Goal: Navigation & Orientation: Understand site structure

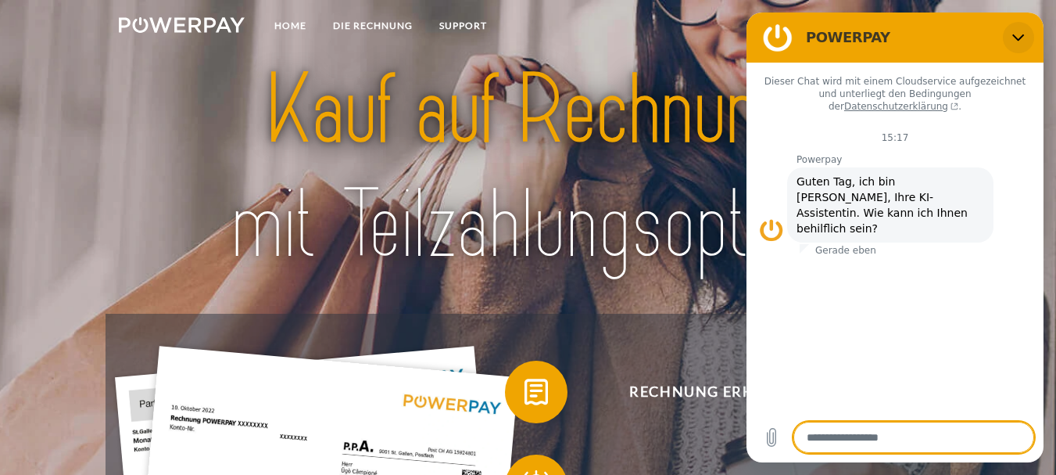
click at [1023, 39] on icon "Schließen" at bounding box center [1018, 37] width 13 height 13
type textarea "*"
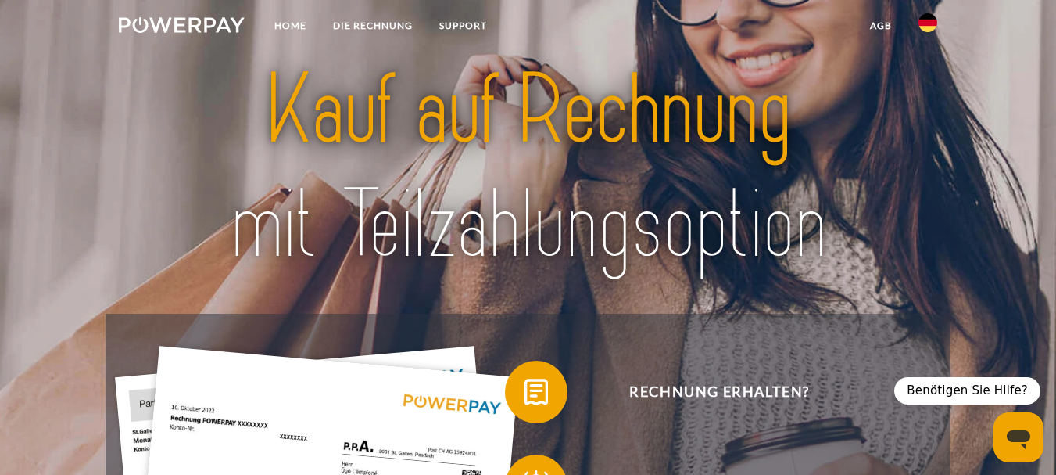
click at [927, 26] on img at bounding box center [928, 22] width 19 height 19
click at [276, 23] on link "Home" at bounding box center [290, 26] width 59 height 28
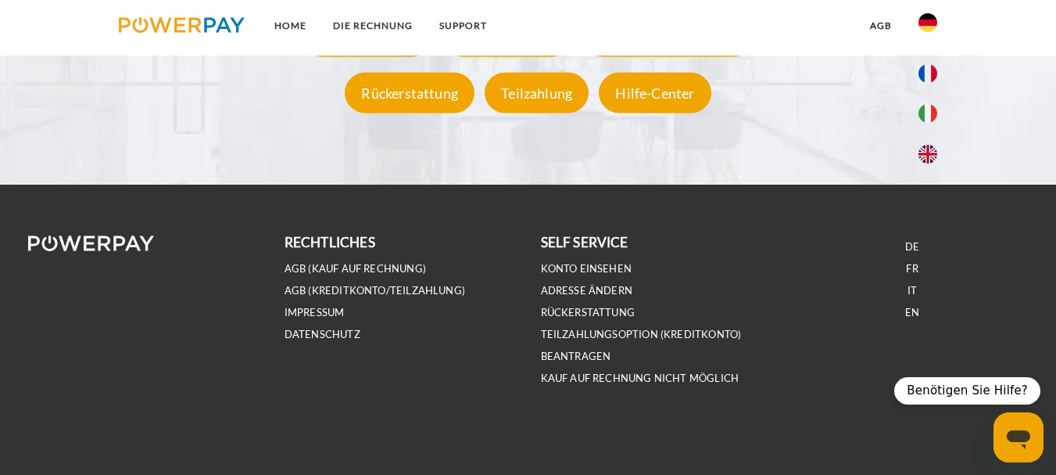
scroll to position [2708, 0]
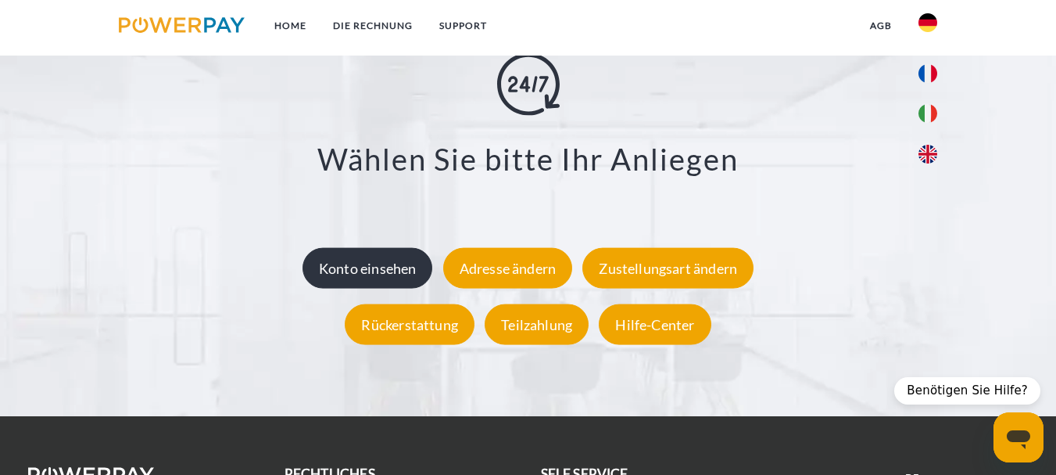
click at [371, 275] on div "Konto einsehen" at bounding box center [368, 268] width 131 height 41
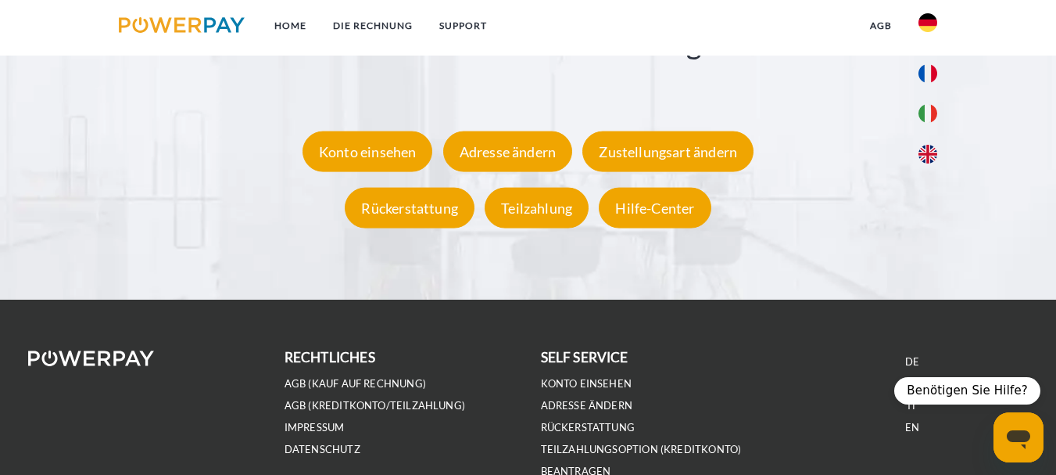
scroll to position [2943, 0]
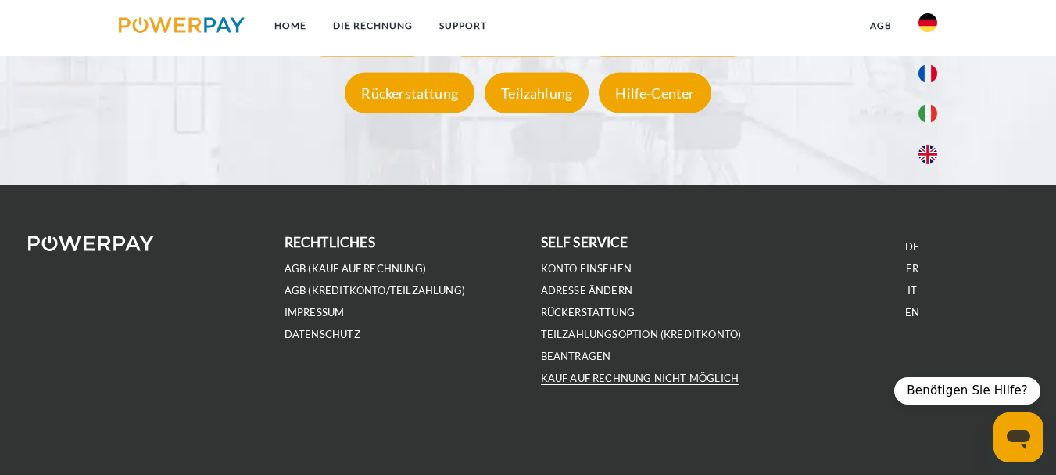
click at [614, 375] on link "Kauf auf Rechnung nicht möglich" at bounding box center [640, 377] width 199 height 13
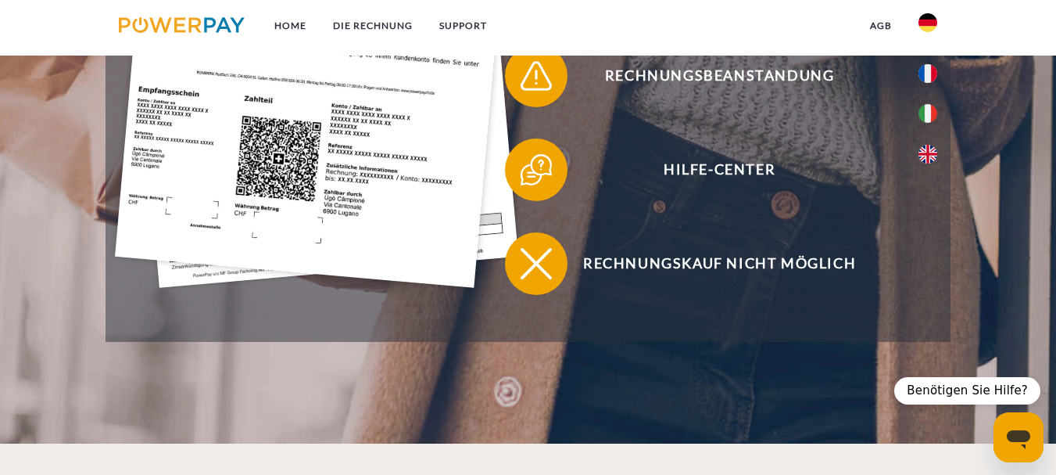
scroll to position [0, 0]
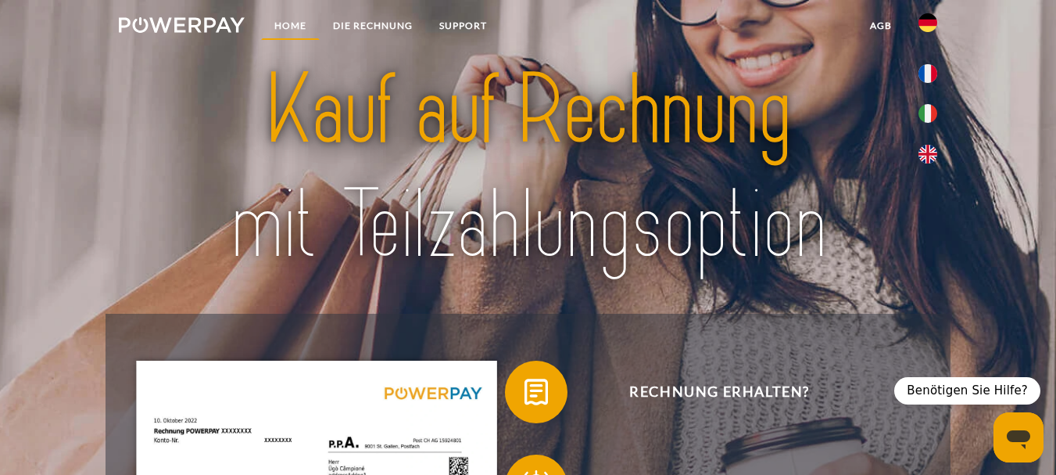
click at [288, 23] on link "Home" at bounding box center [290, 26] width 59 height 28
click at [401, 24] on link "DIE RECHNUNG" at bounding box center [373, 26] width 106 height 28
click at [172, 22] on img at bounding box center [182, 25] width 126 height 16
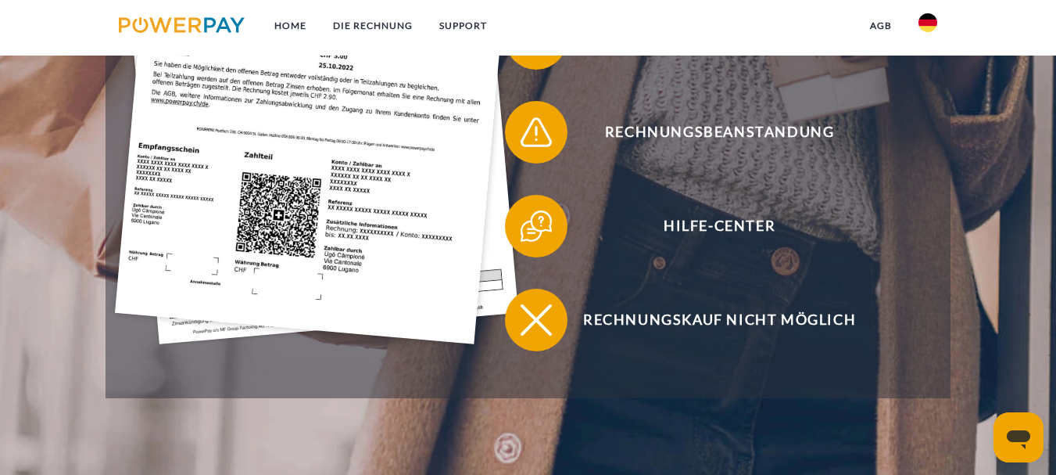
scroll to position [547, 0]
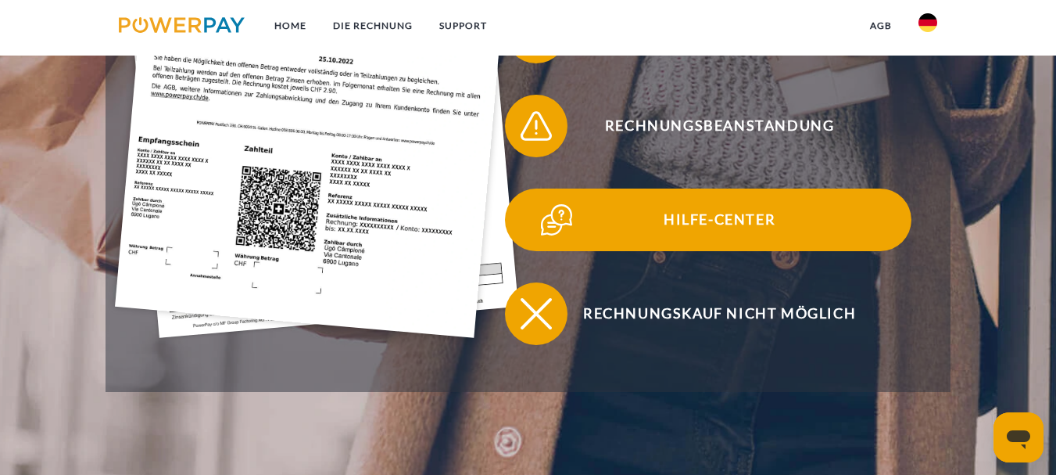
click at [576, 235] on img at bounding box center [556, 219] width 39 height 39
